Goal: Information Seeking & Learning: Learn about a topic

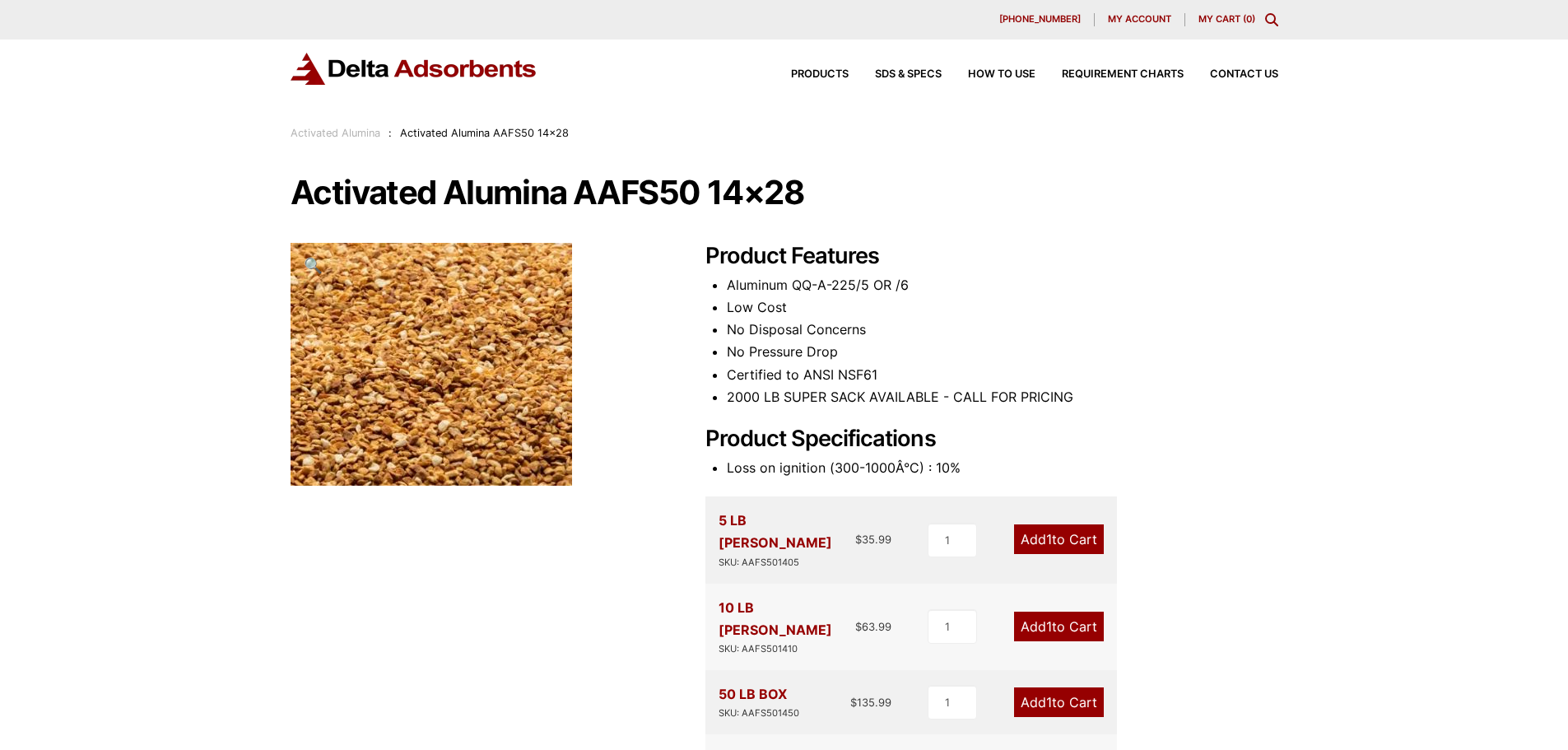
click at [474, 69] on img at bounding box center [413, 68] width 247 height 33
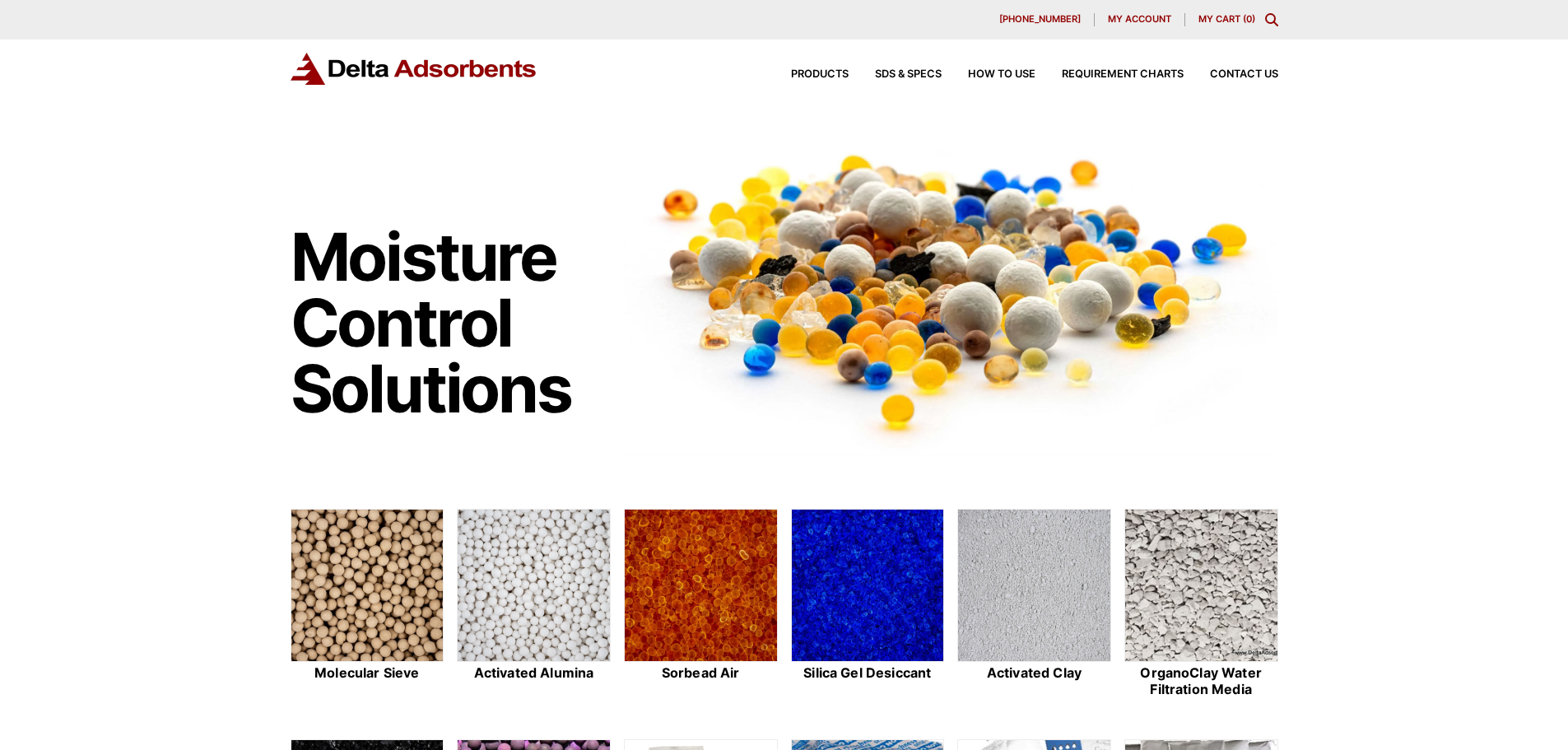
scroll to position [412, 0]
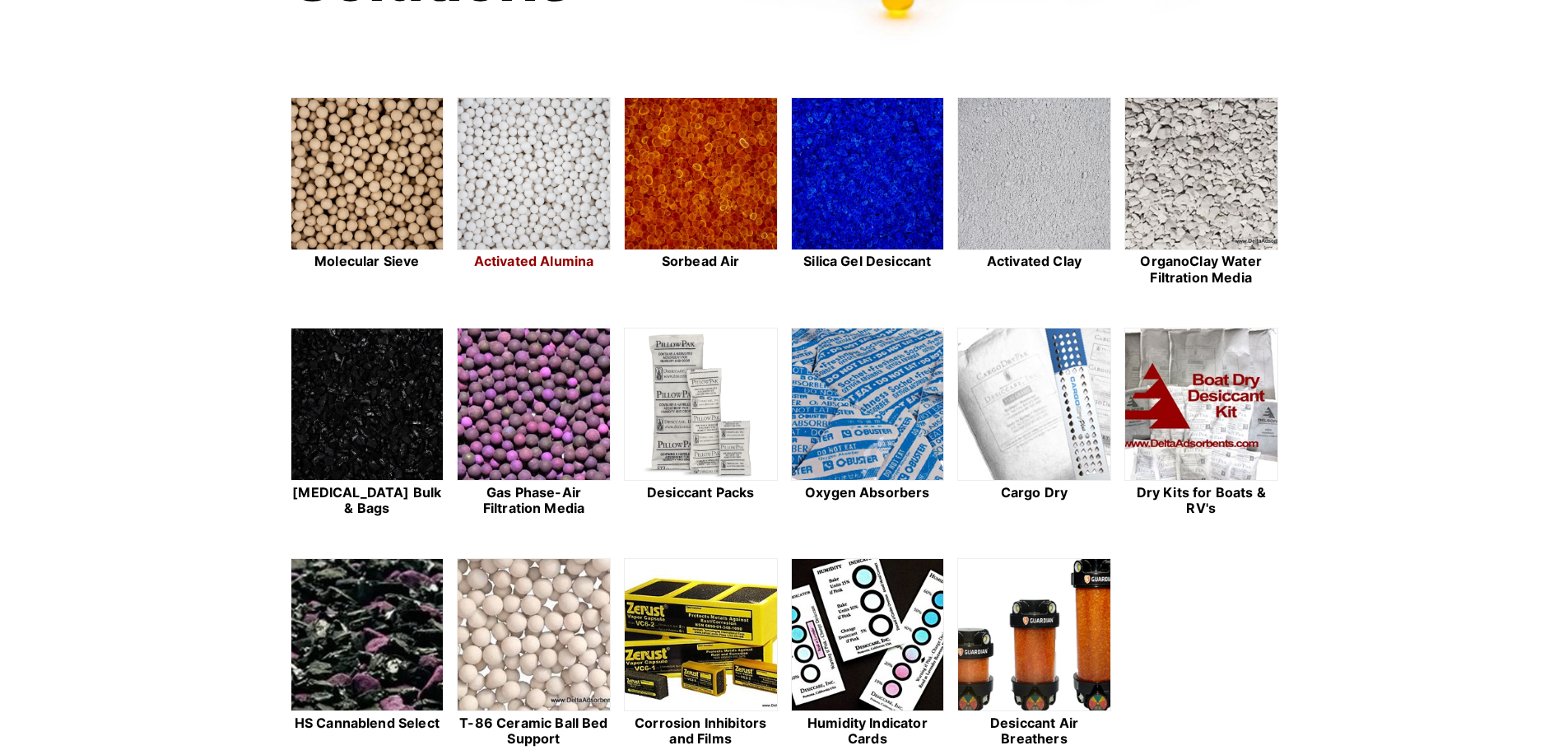
click at [553, 183] on img at bounding box center [534, 174] width 152 height 153
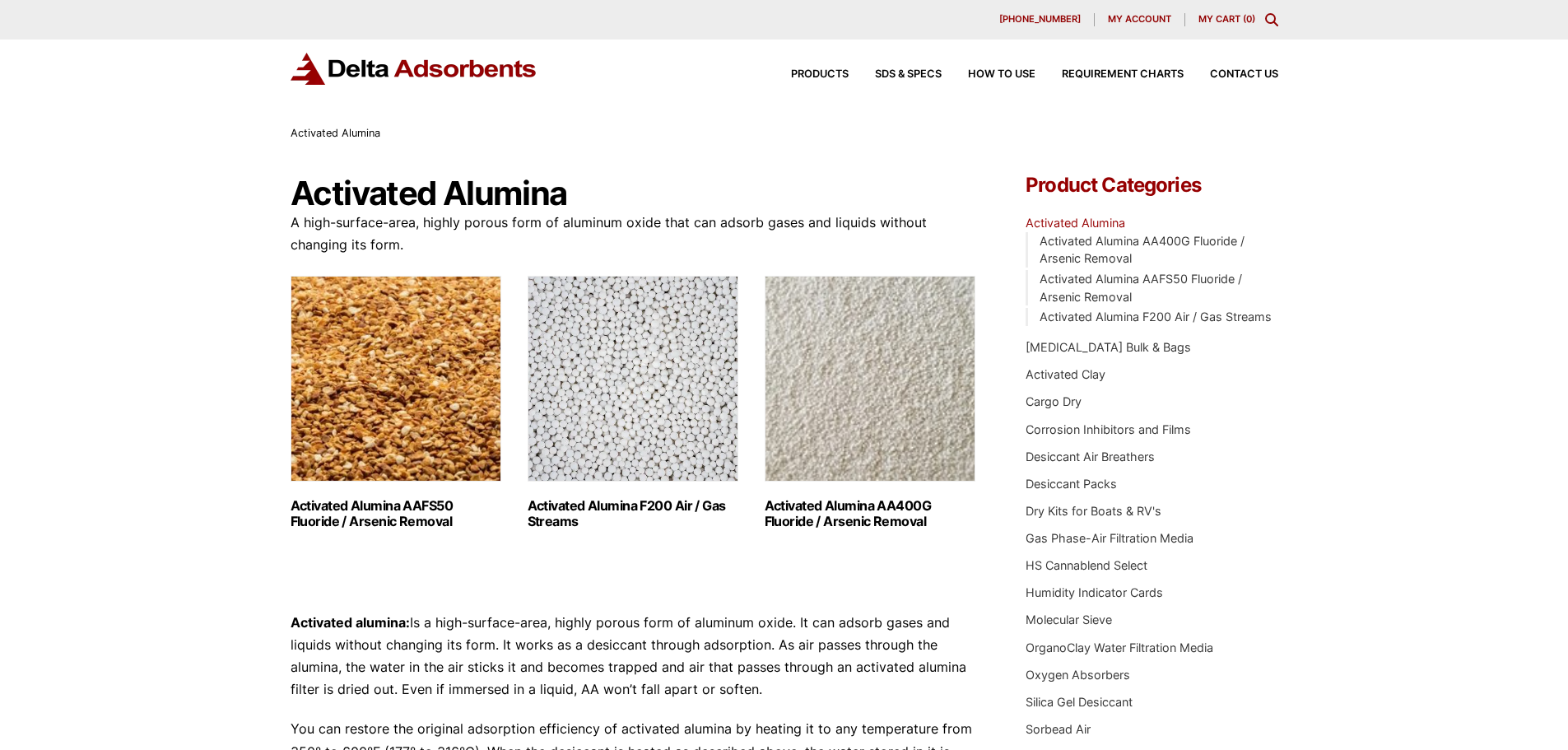
click at [652, 366] on img "Visit product category Activated Alumina F200 Air / Gas Streams" at bounding box center [634, 378] width 211 height 206
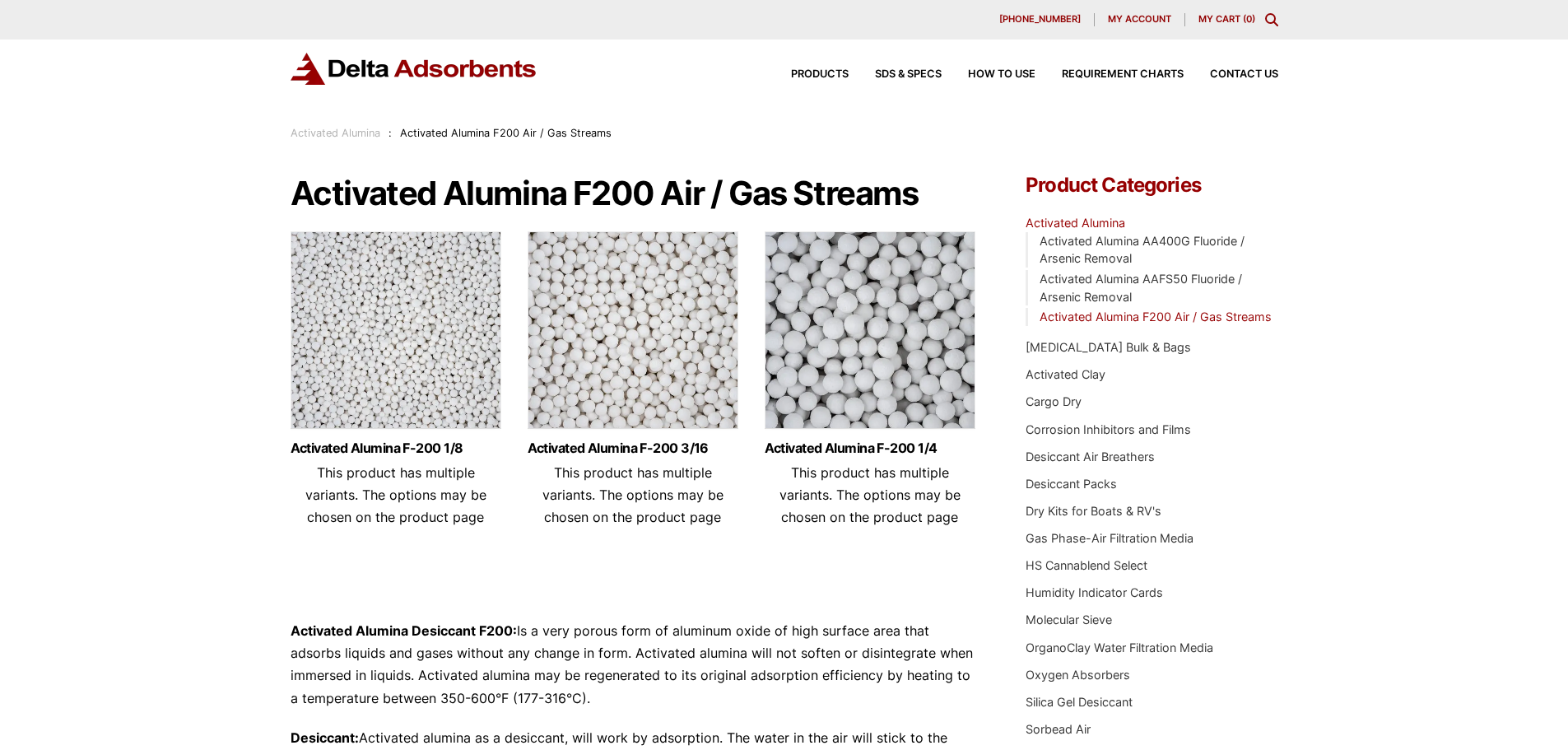
click at [652, 366] on img at bounding box center [634, 334] width 211 height 206
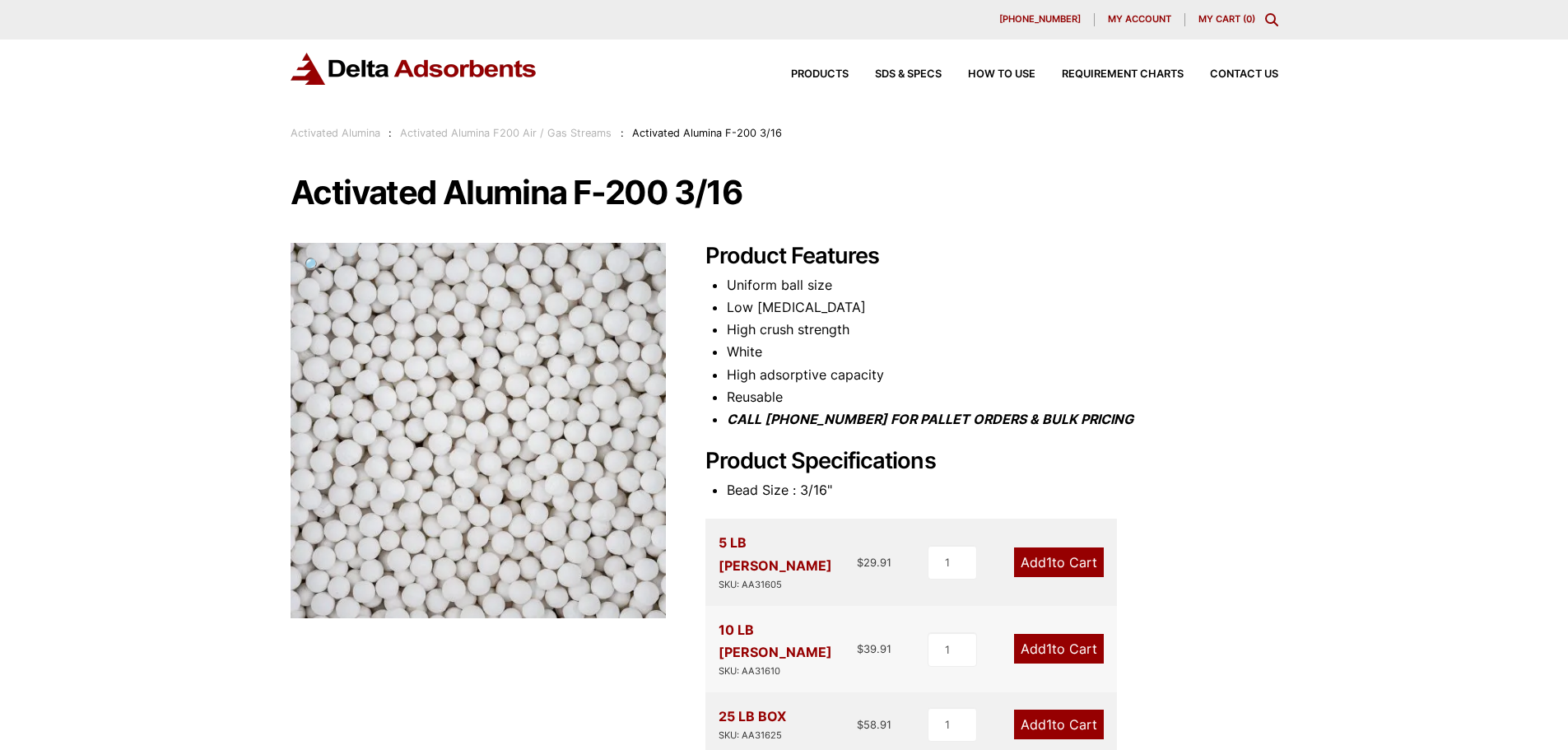
click at [356, 134] on link "Activated Alumina" at bounding box center [335, 132] width 90 height 13
click at [447, 75] on img at bounding box center [413, 68] width 247 height 33
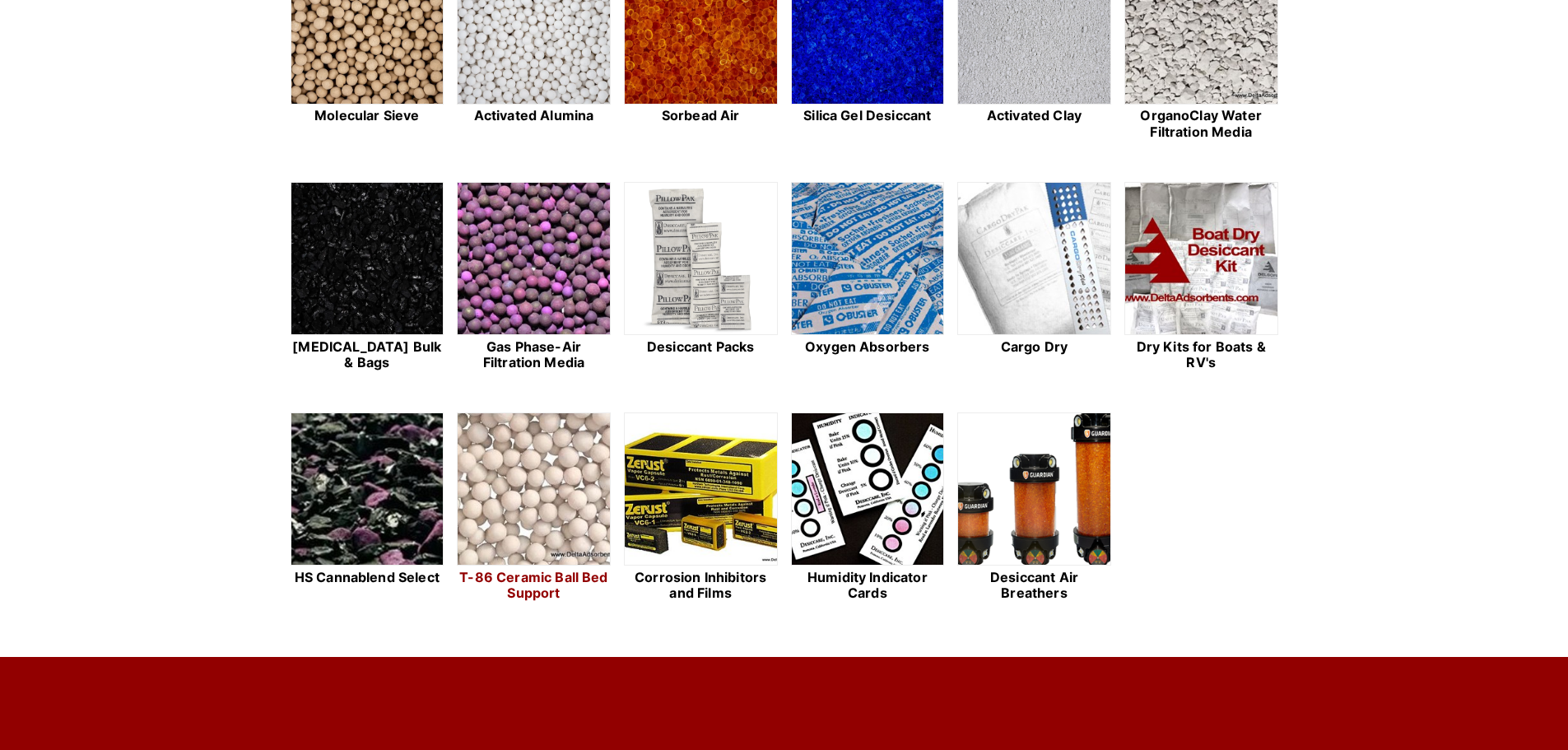
scroll to position [576, 0]
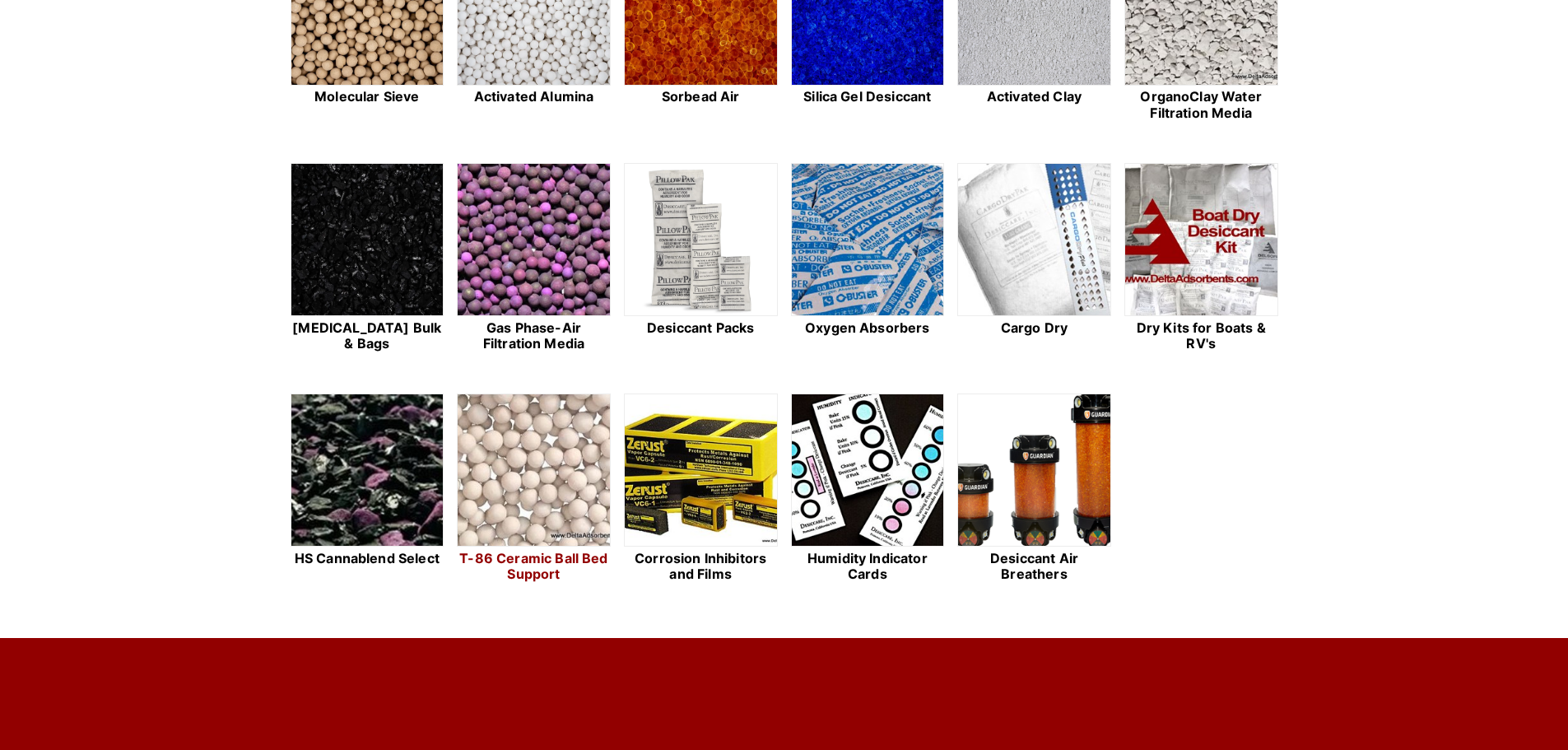
click at [529, 482] on img at bounding box center [534, 471] width 152 height 153
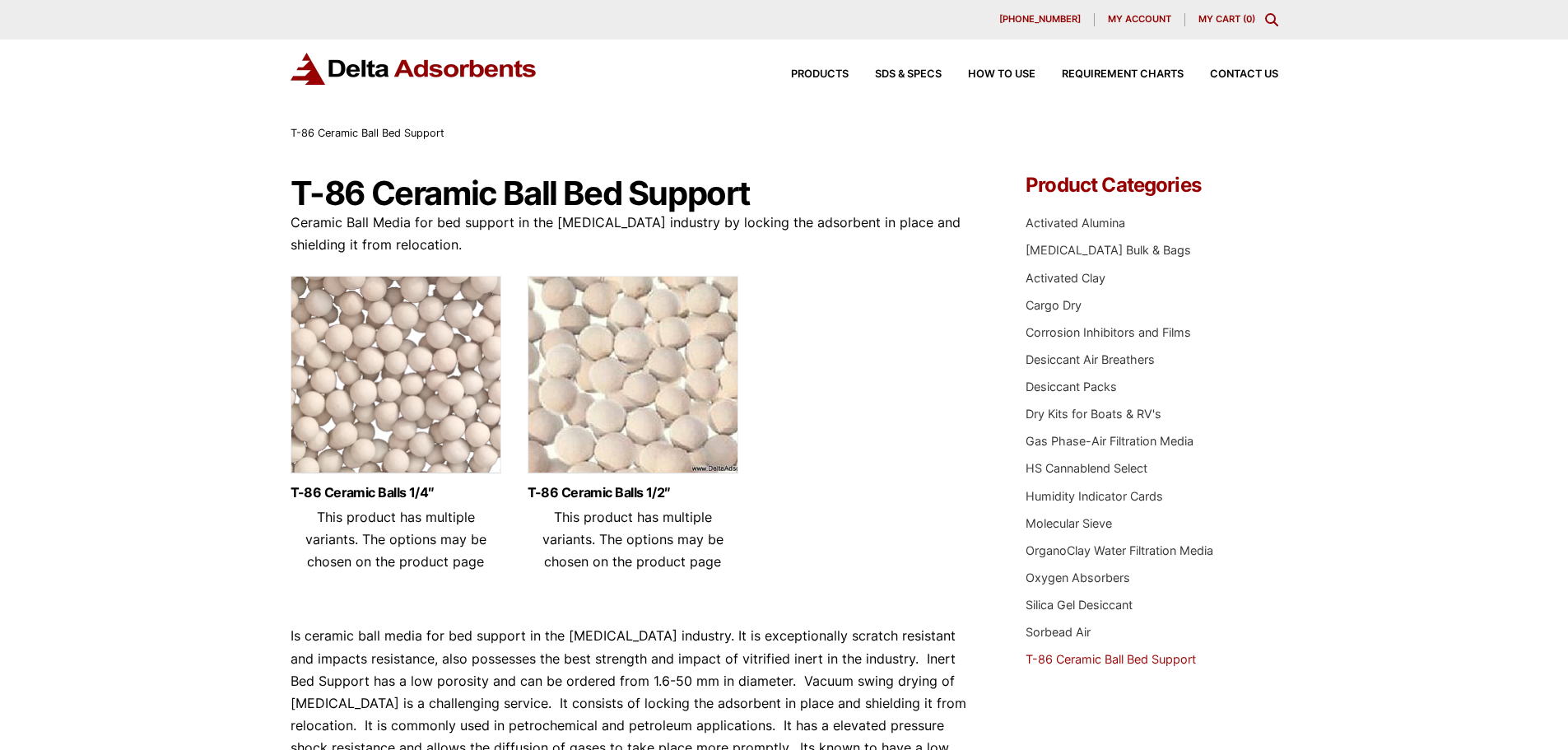
click at [642, 369] on img at bounding box center [634, 378] width 211 height 206
click at [467, 75] on img at bounding box center [413, 68] width 247 height 33
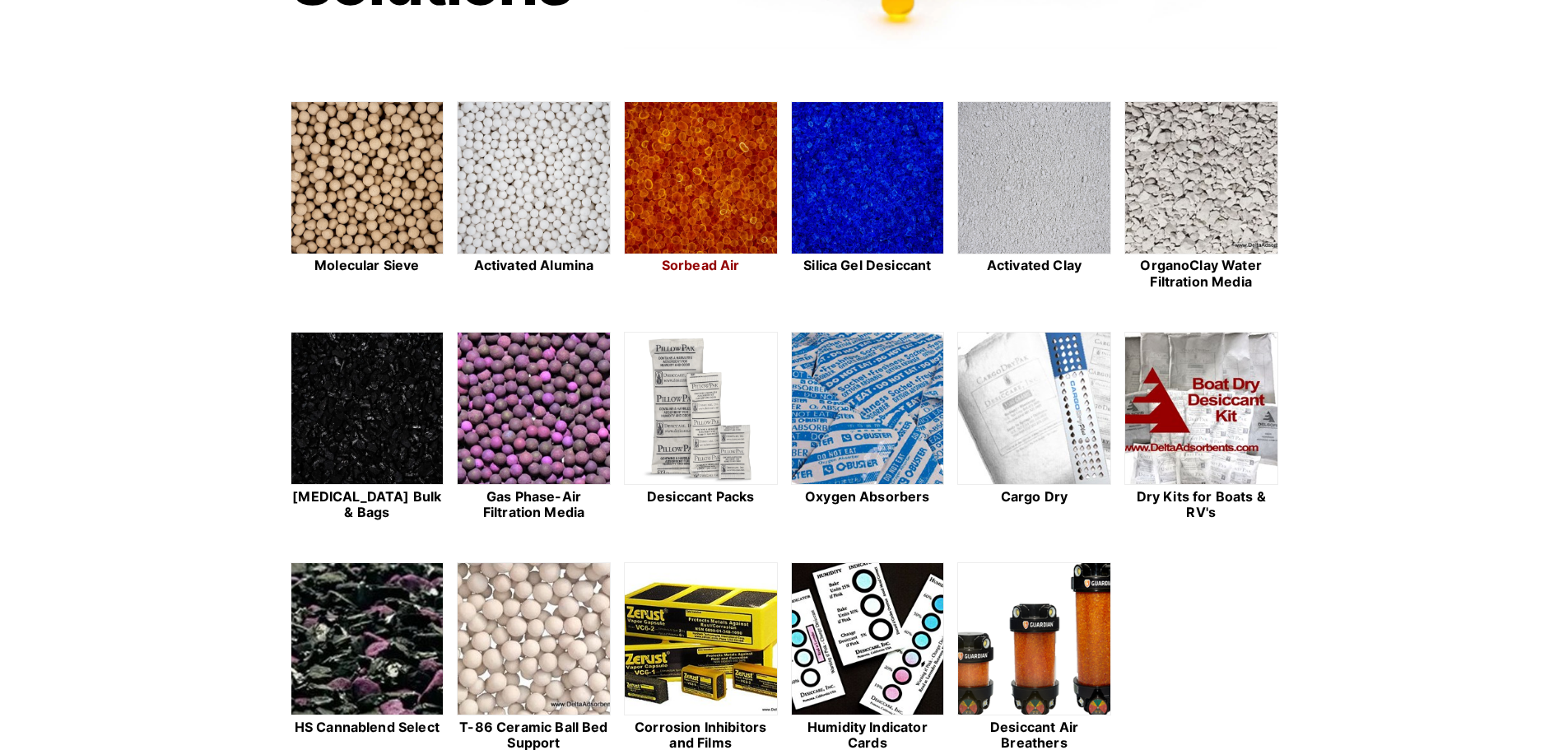
scroll to position [412, 0]
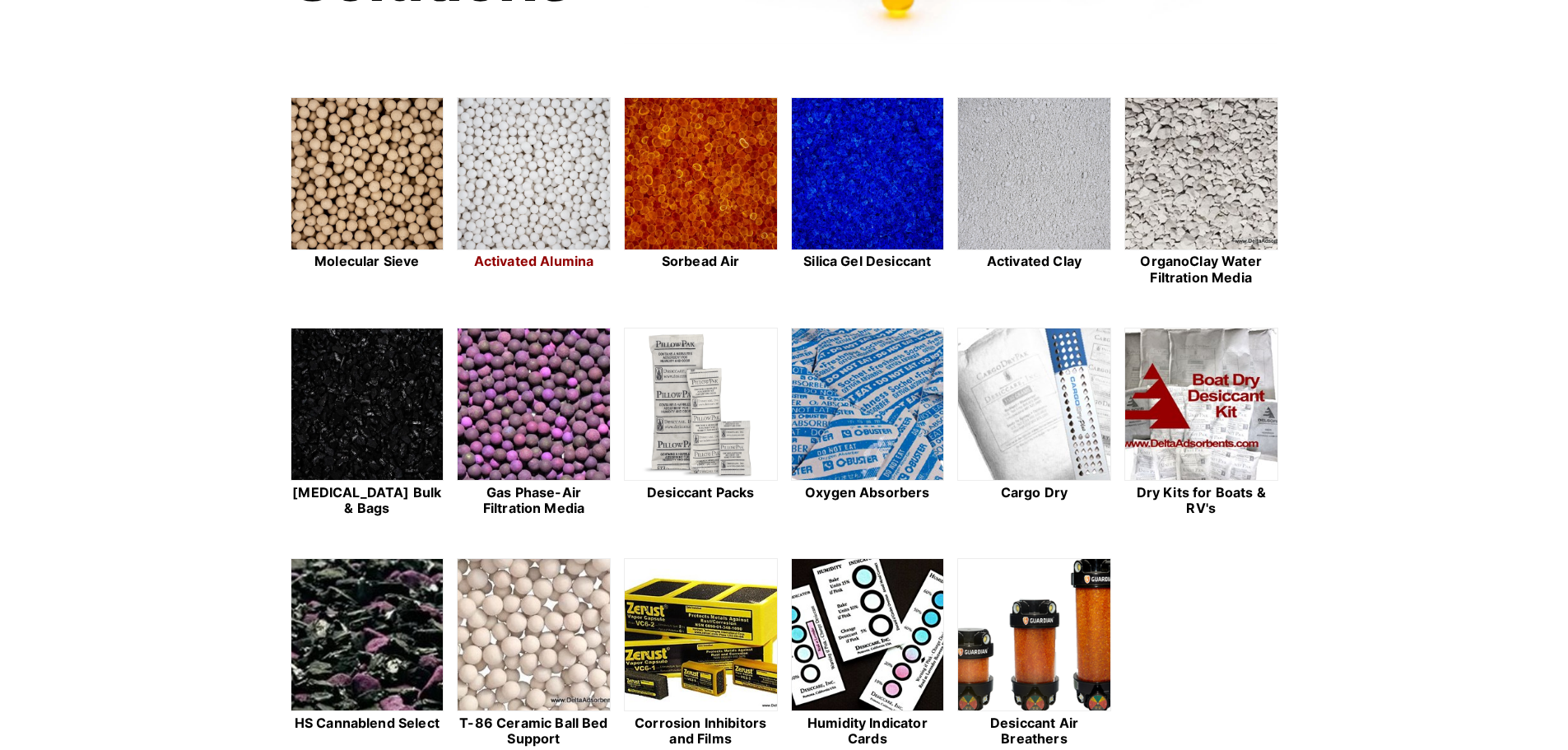
click at [540, 196] on img at bounding box center [534, 174] width 152 height 153
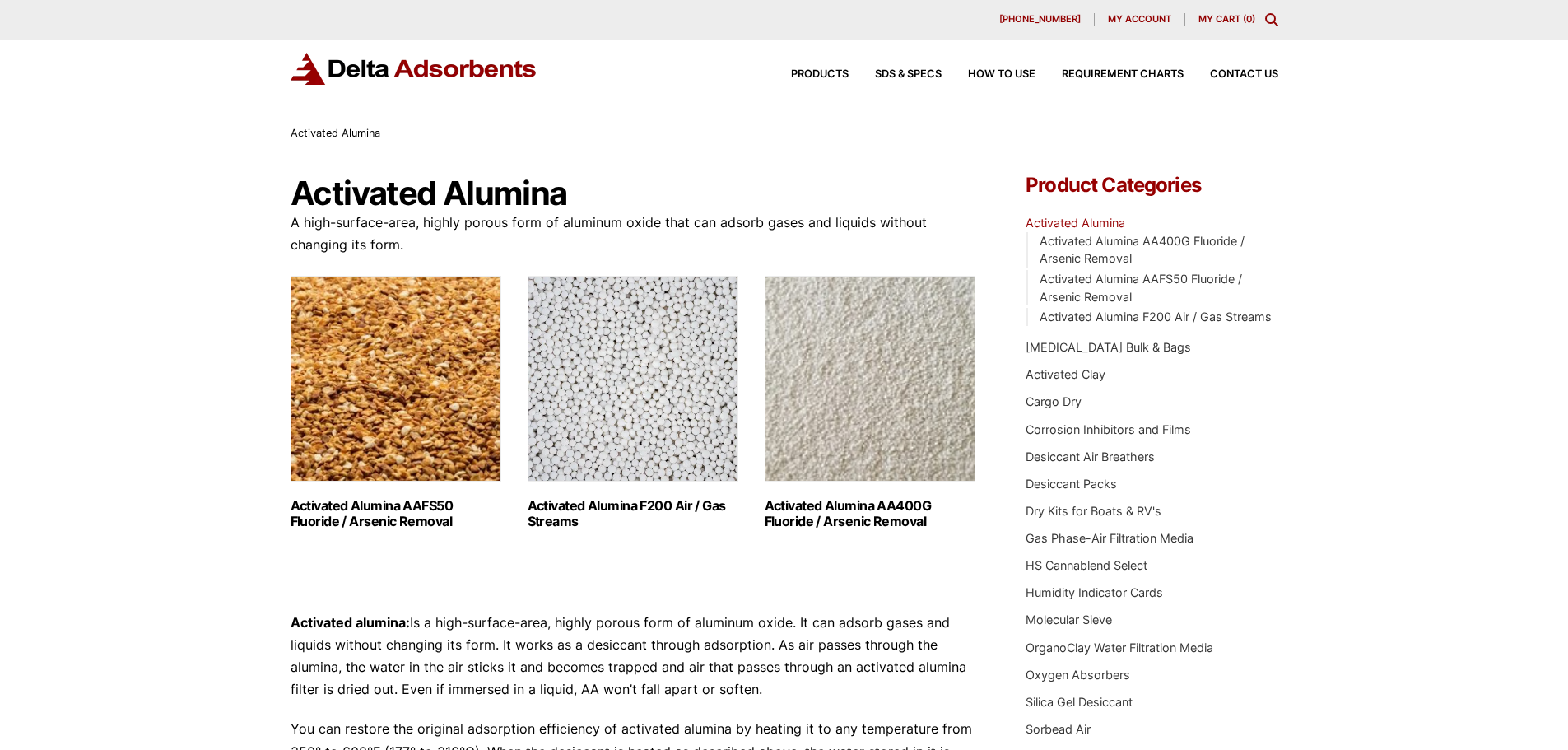
click at [445, 379] on img "Visit product category Activated Alumina AAFS50 Fluoride / Arsenic Removal" at bounding box center [396, 378] width 211 height 206
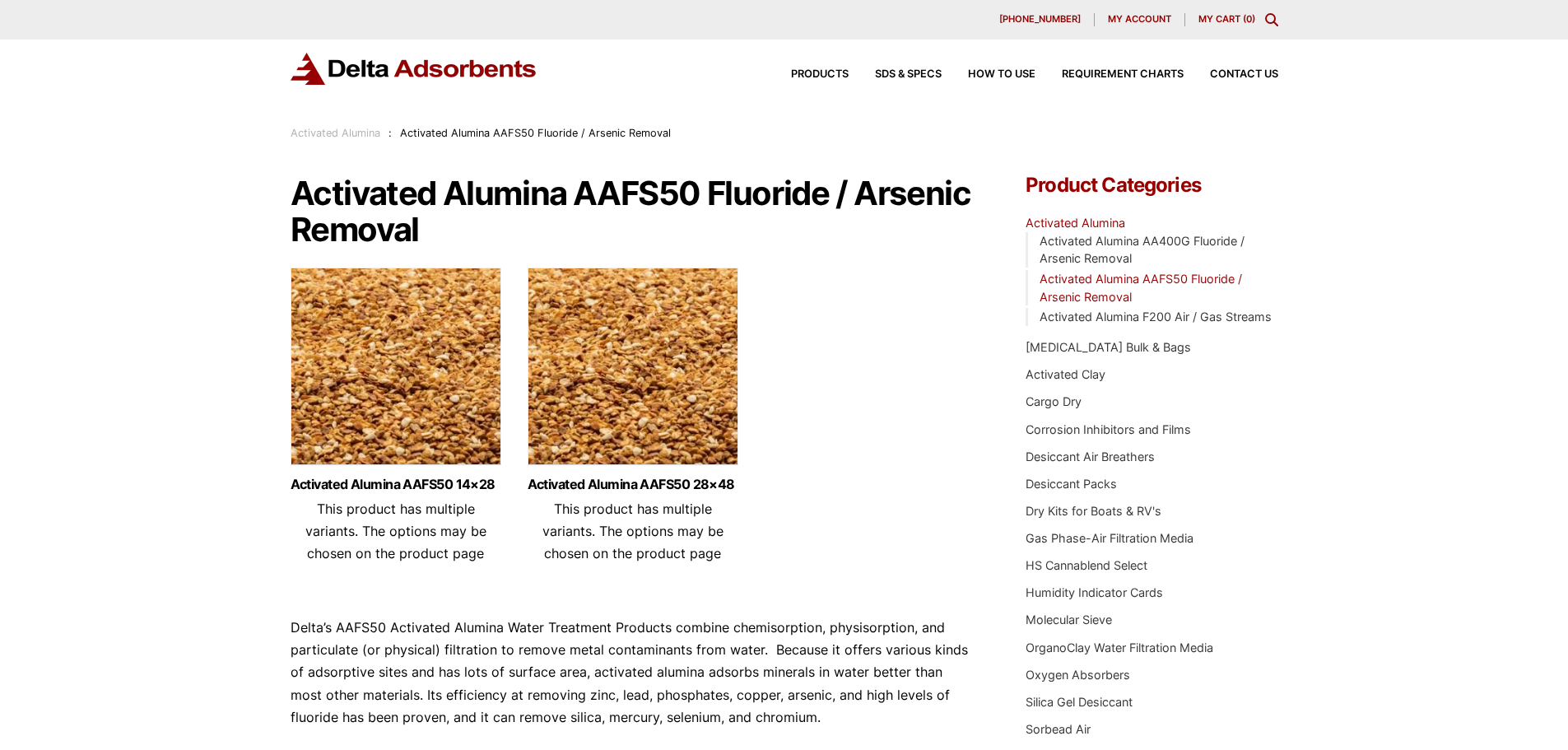
click at [445, 379] on img at bounding box center [396, 370] width 211 height 206
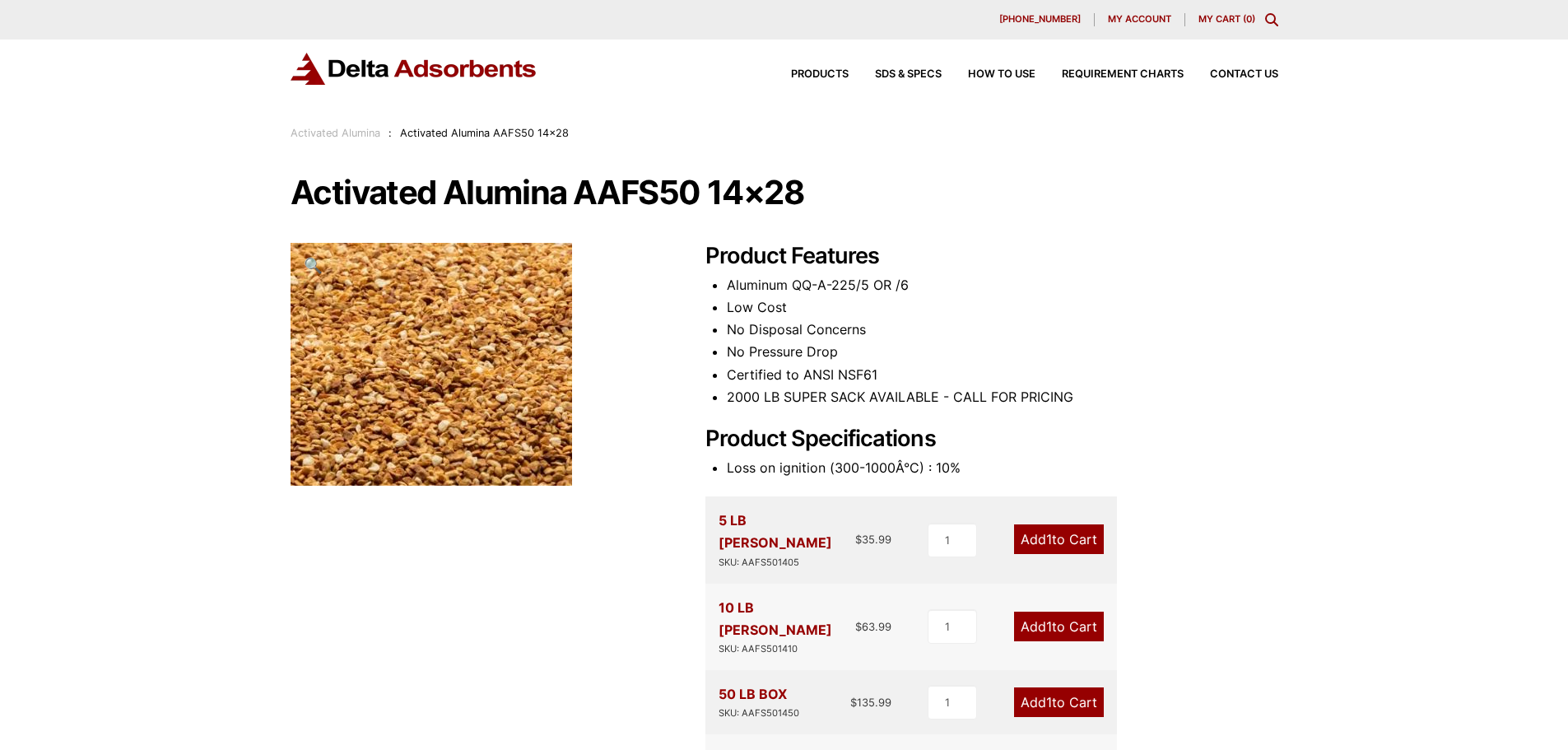
click at [411, 73] on img at bounding box center [413, 68] width 247 height 33
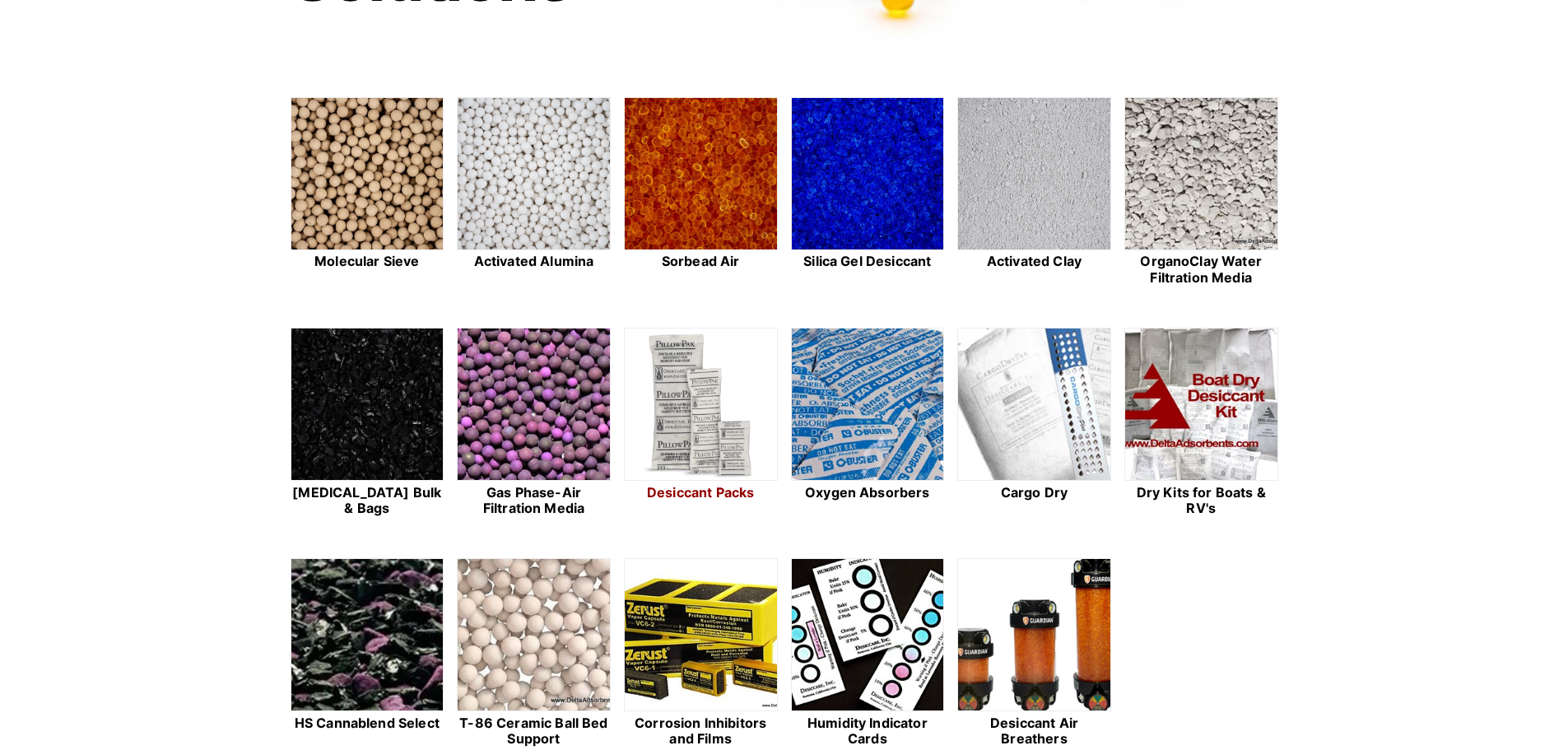
scroll to position [493, 0]
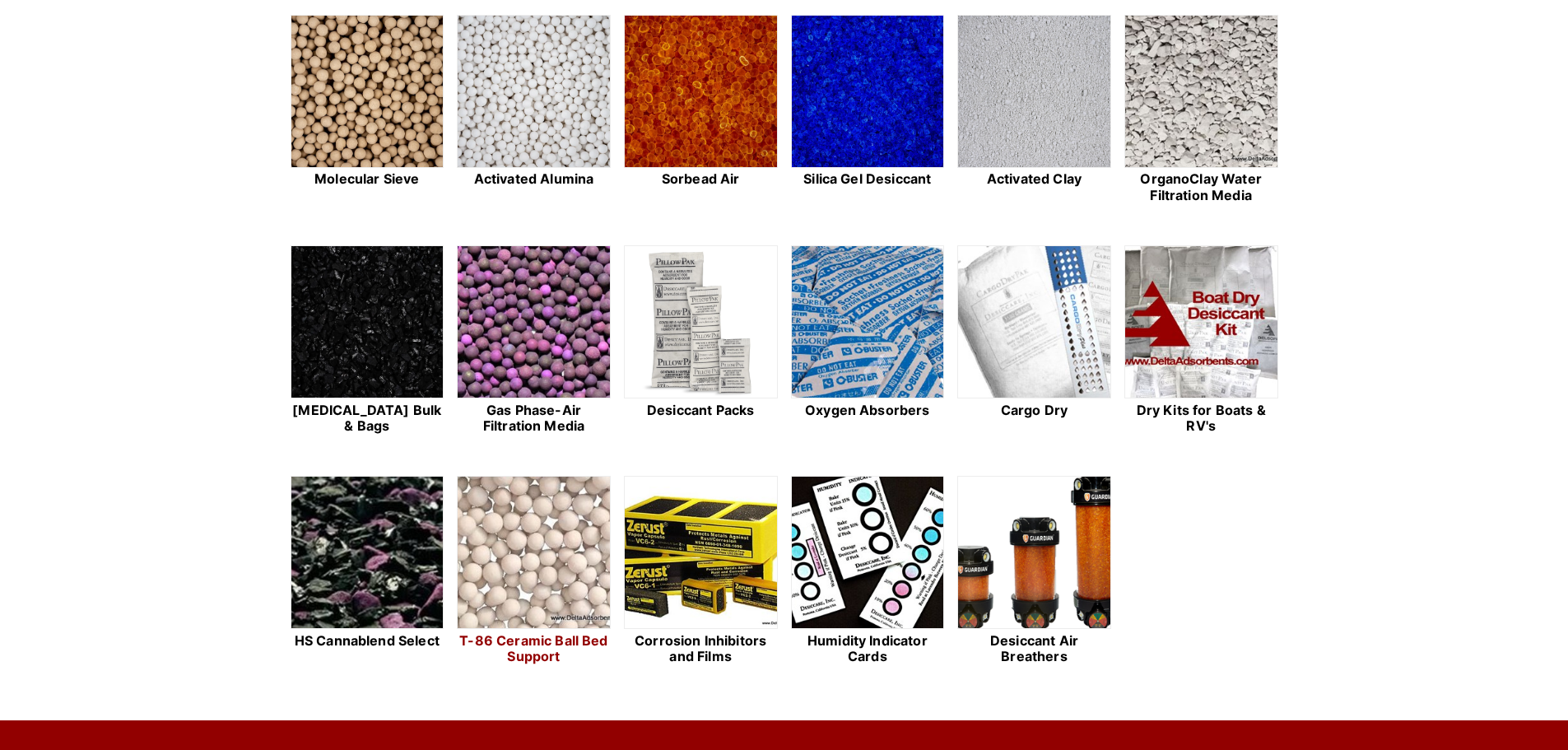
click at [547, 537] on img at bounding box center [534, 553] width 152 height 153
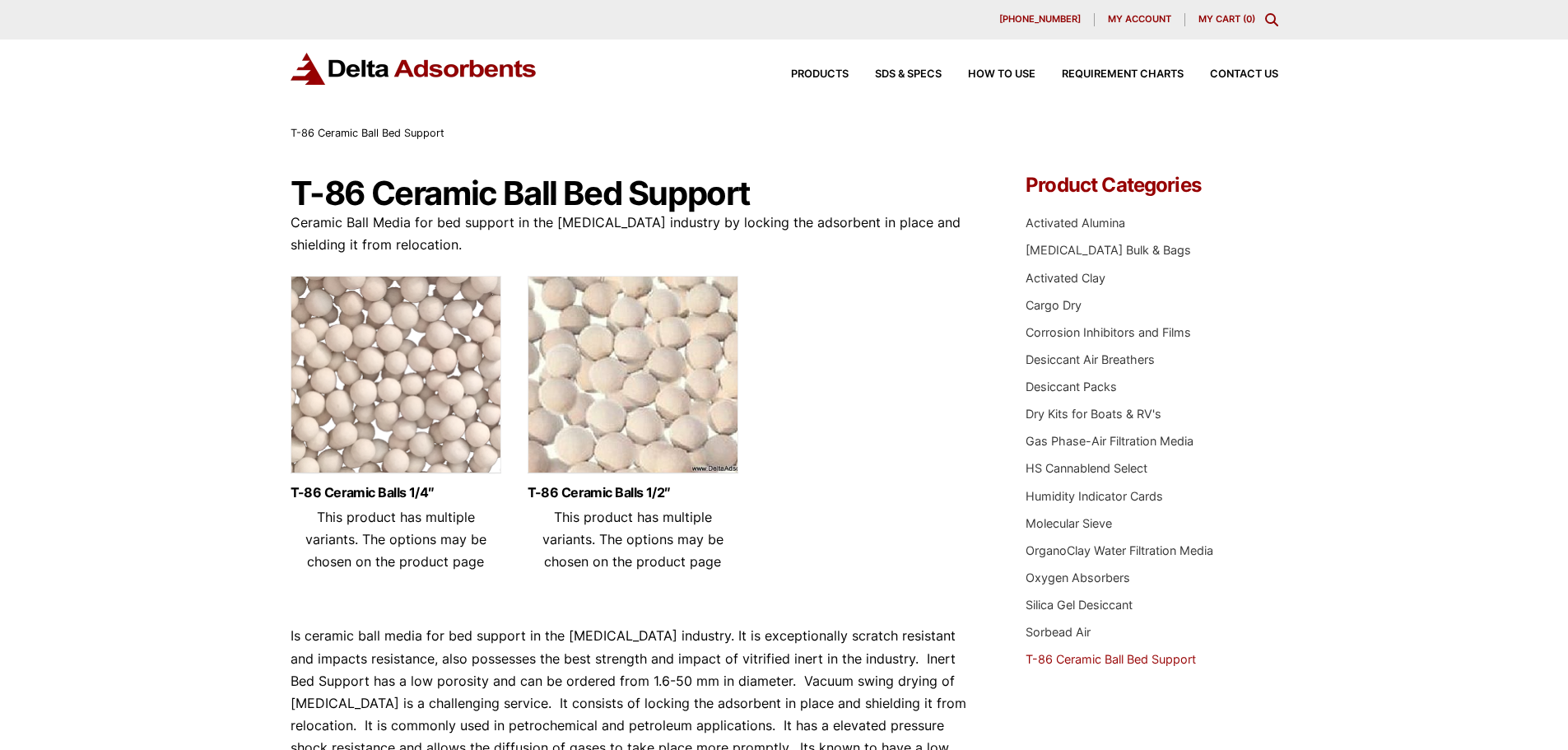
click at [398, 358] on img at bounding box center [396, 378] width 211 height 206
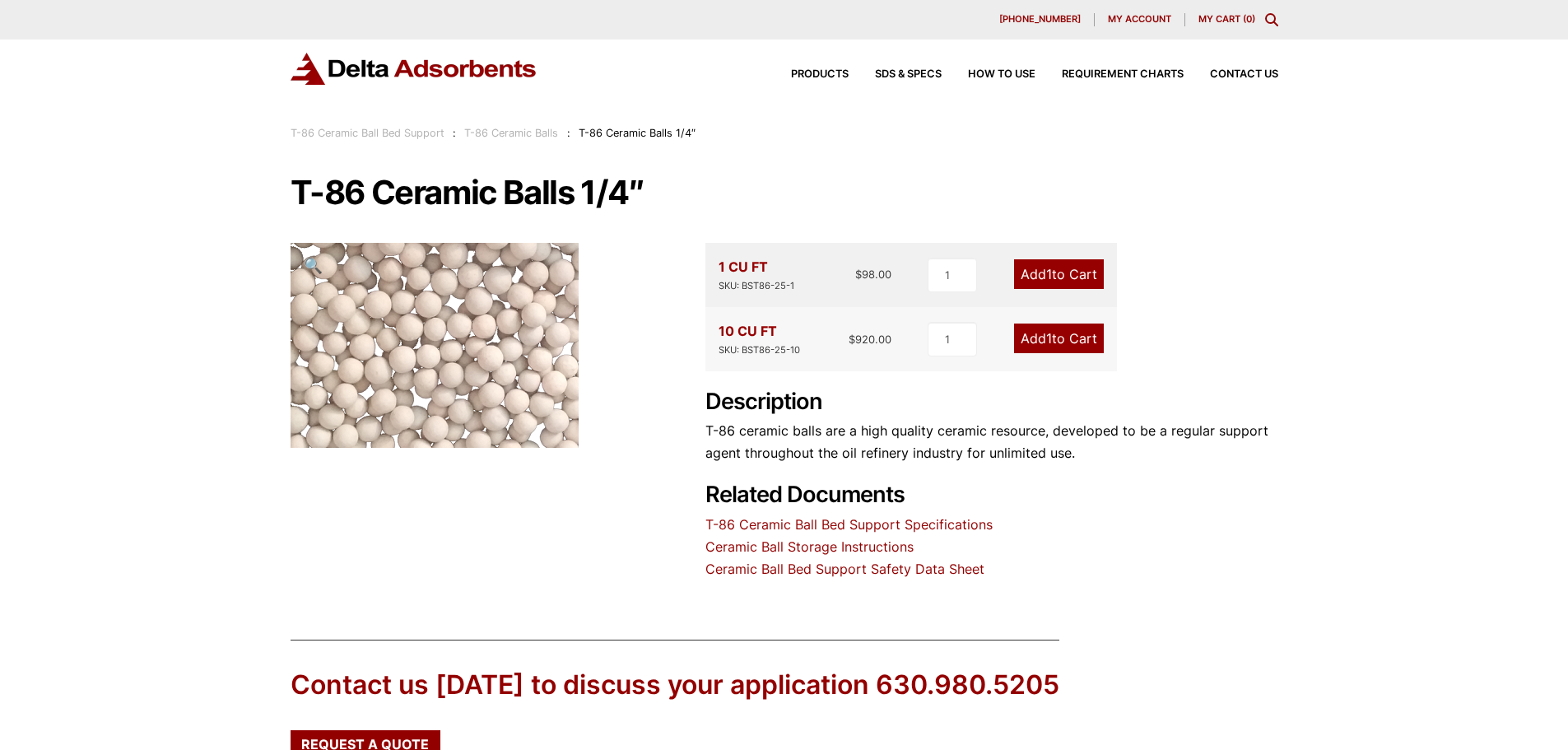
click at [773, 522] on link "T-86 Ceramic Ball Bed Support Specifications" at bounding box center [849, 524] width 287 height 17
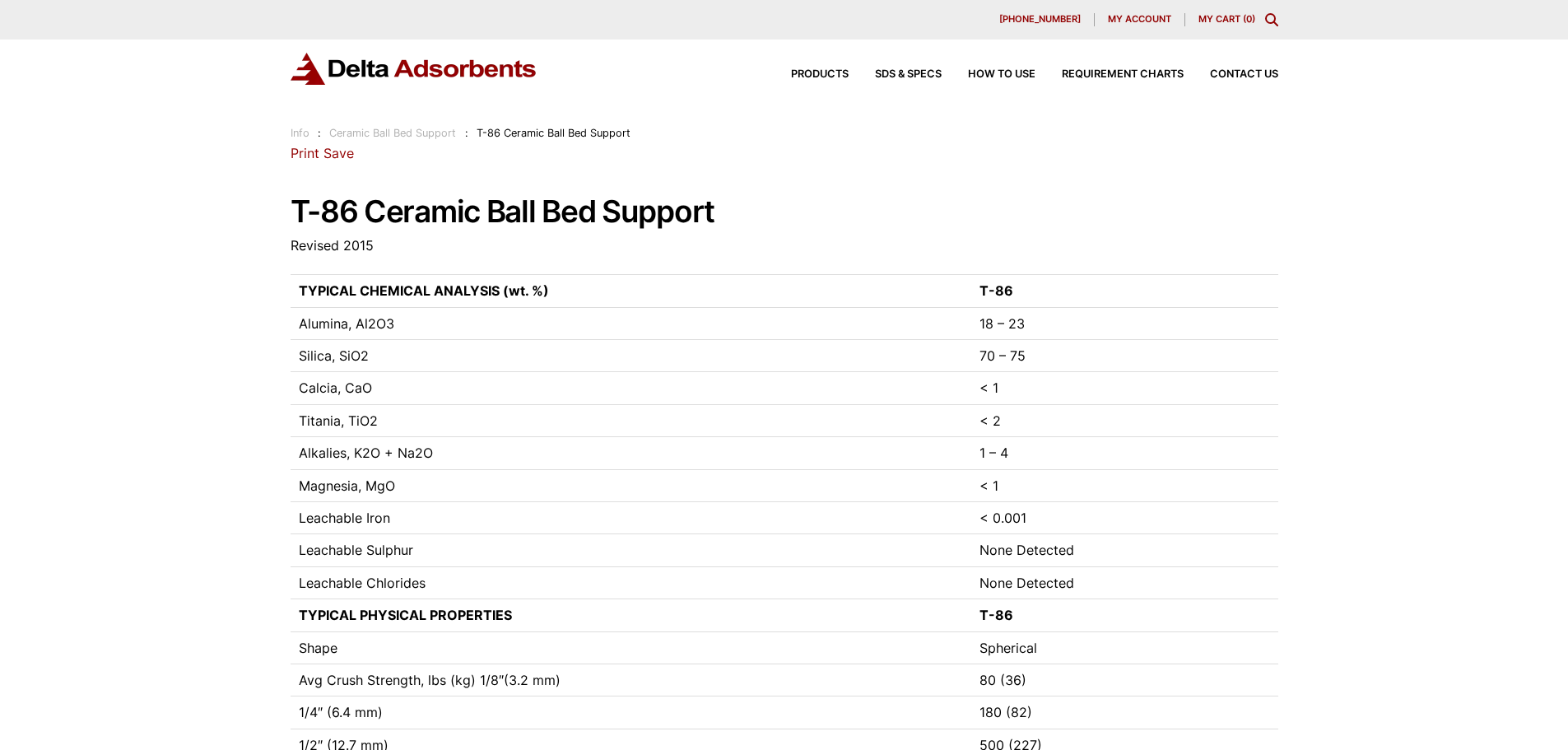
click at [369, 67] on img at bounding box center [413, 68] width 247 height 33
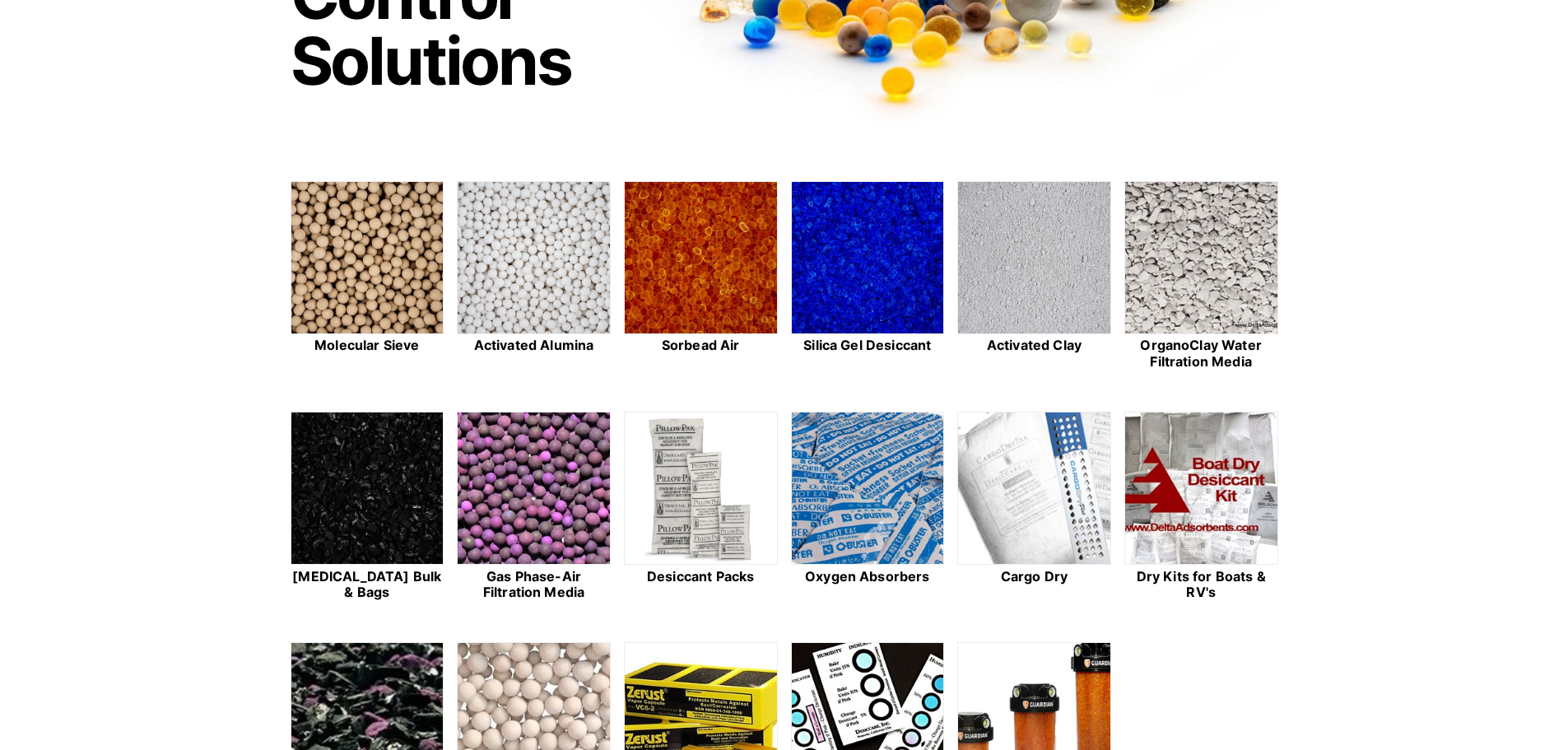
scroll to position [330, 0]
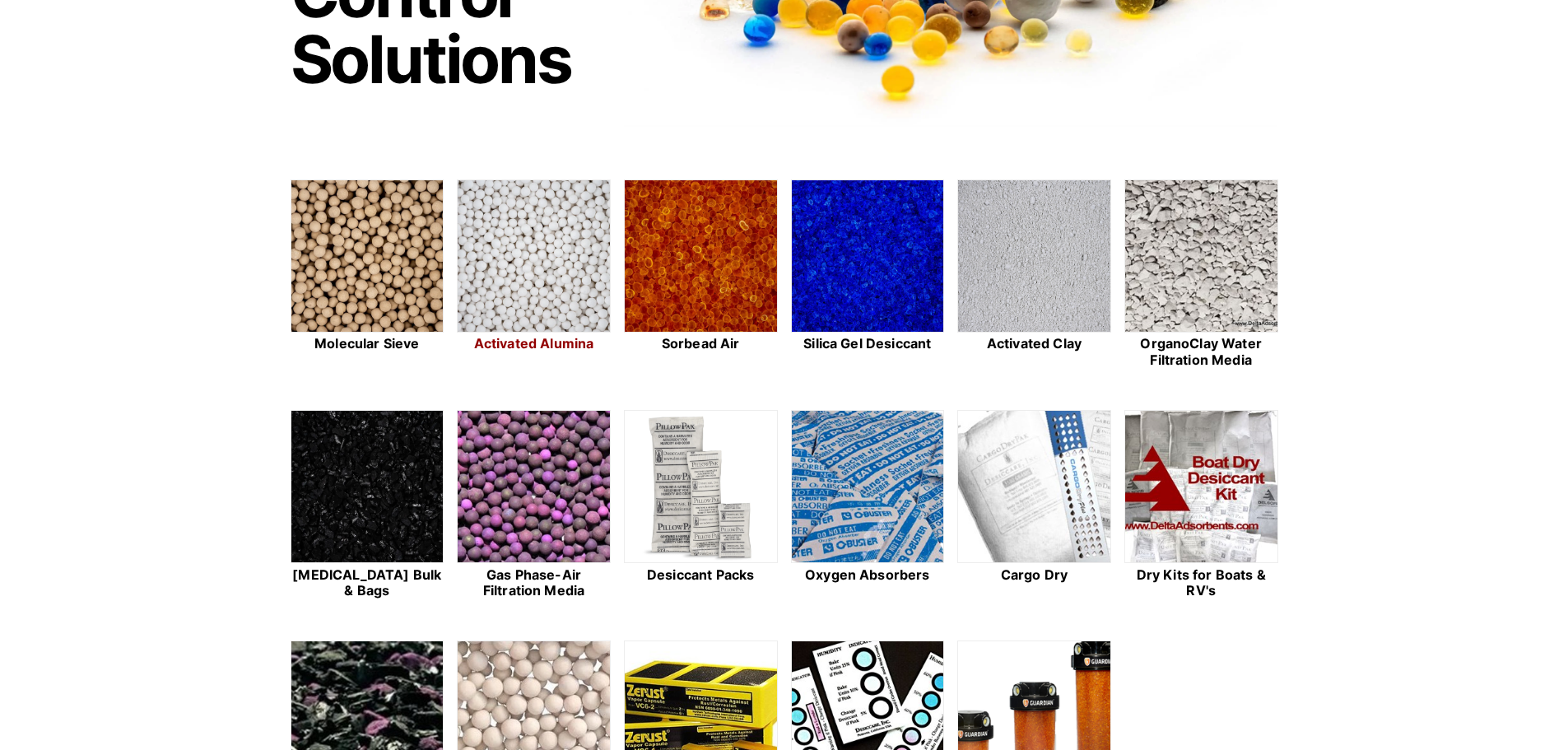
click at [538, 261] on img at bounding box center [534, 257] width 152 height 153
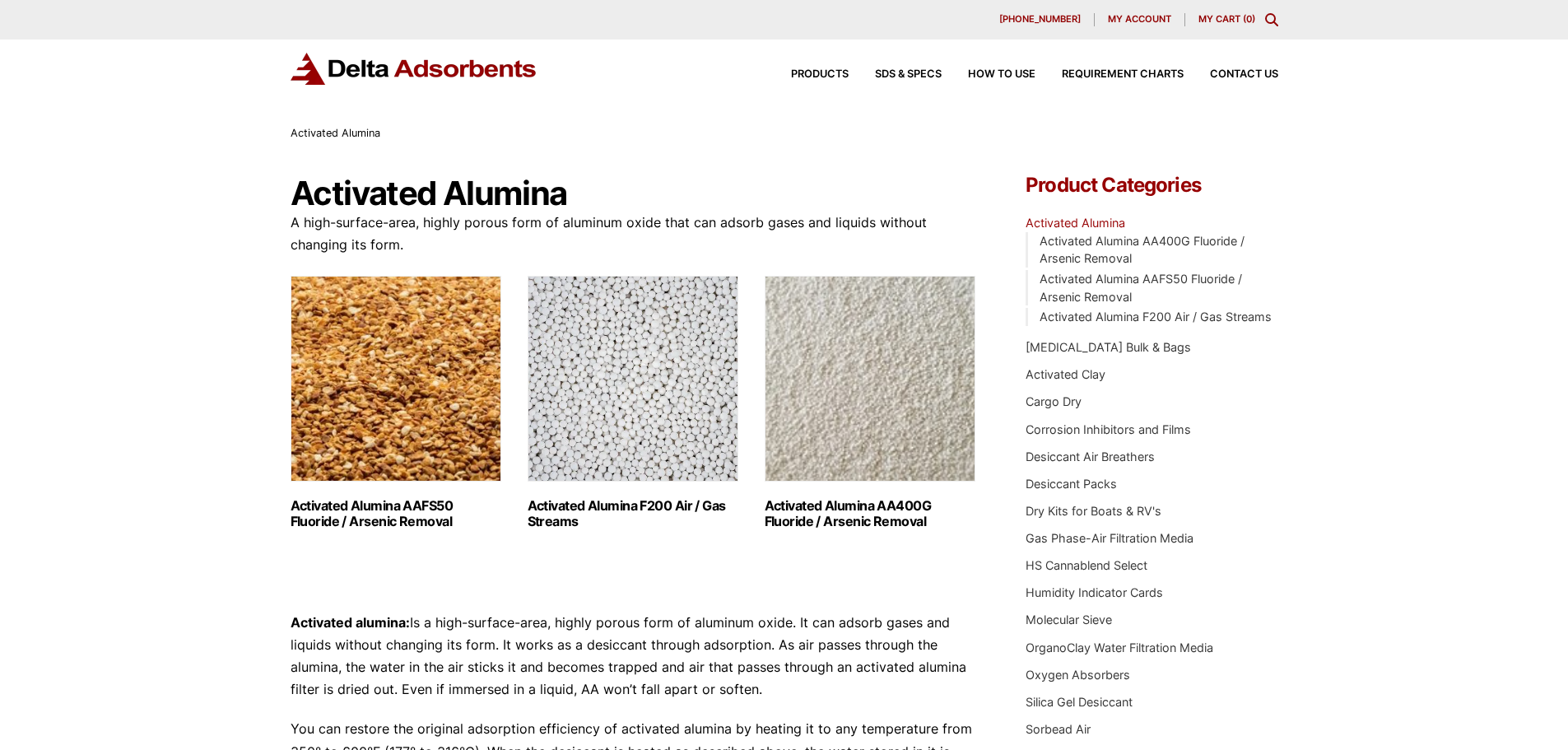
click at [436, 391] on img "Visit product category Activated Alumina AAFS50 Fluoride / Arsenic Removal" at bounding box center [396, 378] width 211 height 206
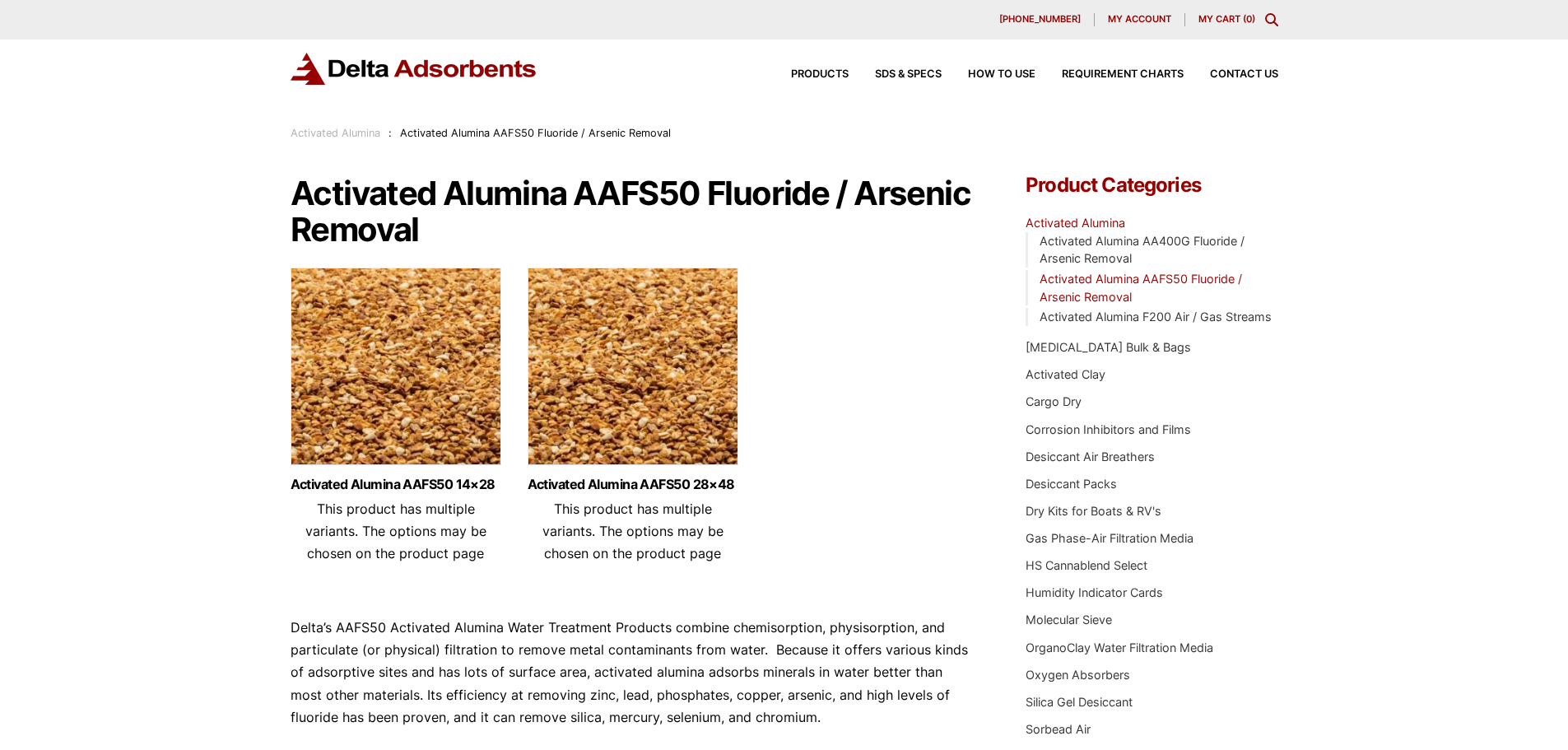
click at [441, 370] on img at bounding box center [396, 370] width 211 height 206
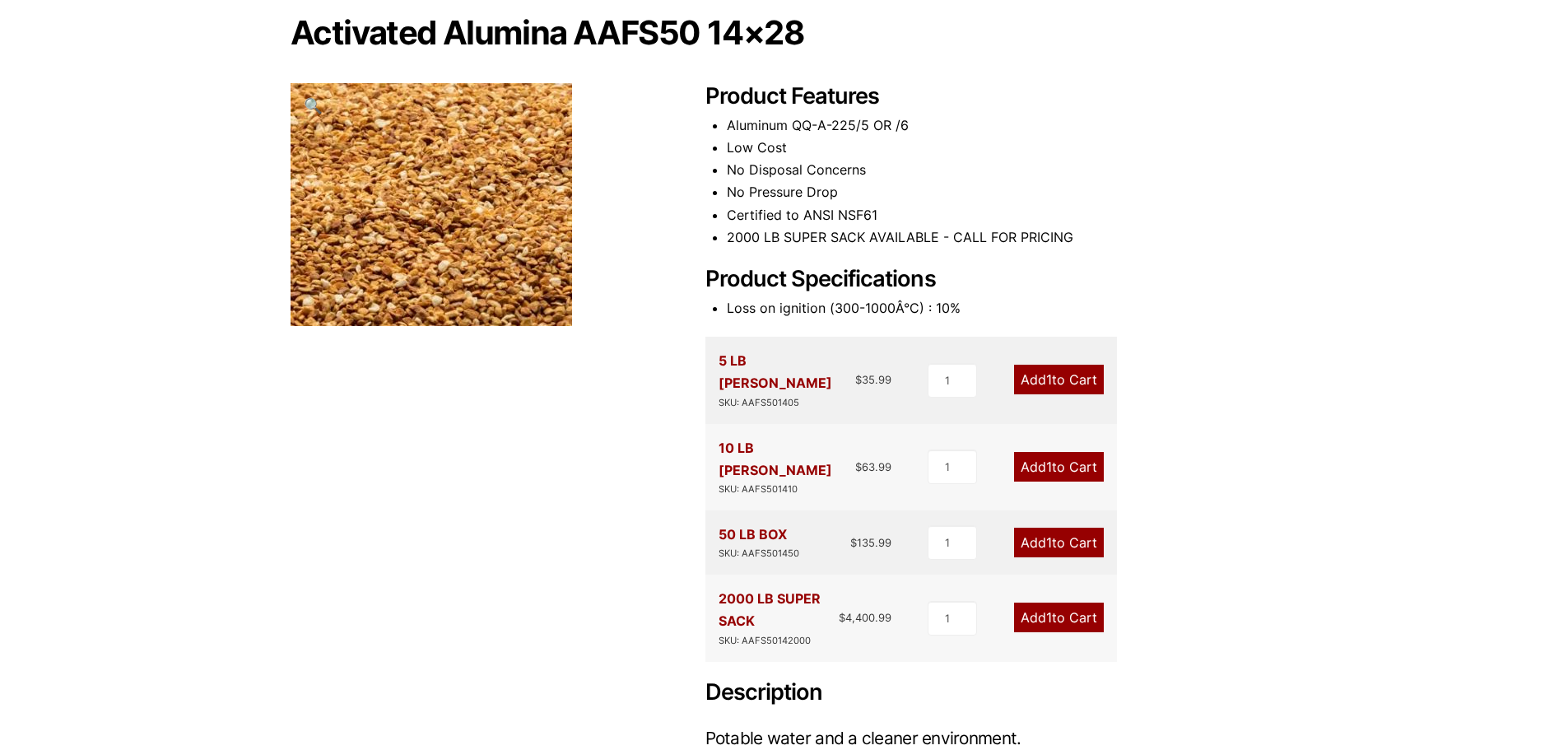
scroll to position [165, 0]
